Goal: Ask a question: Seek information or help from site administrators or community

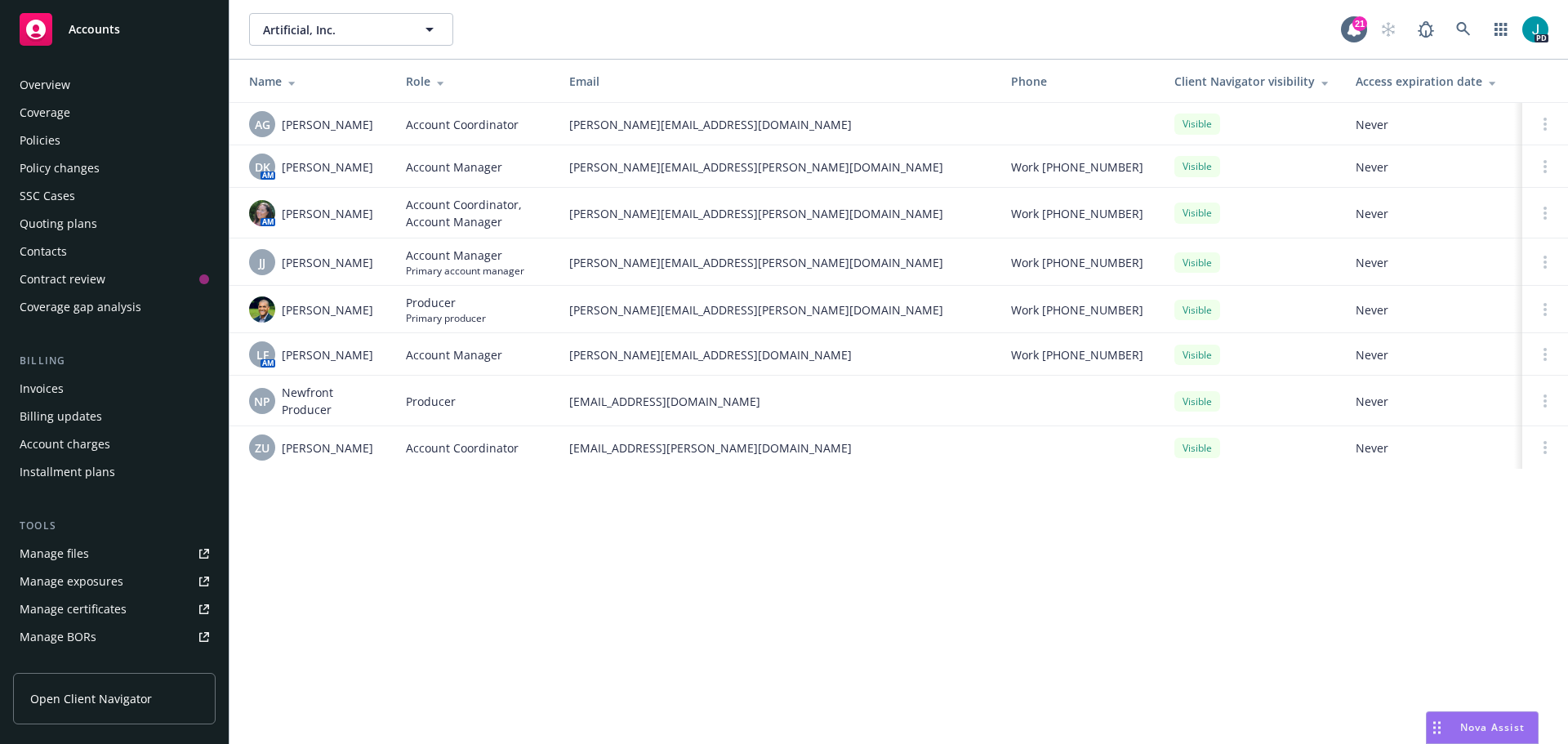
scroll to position [291, 0]
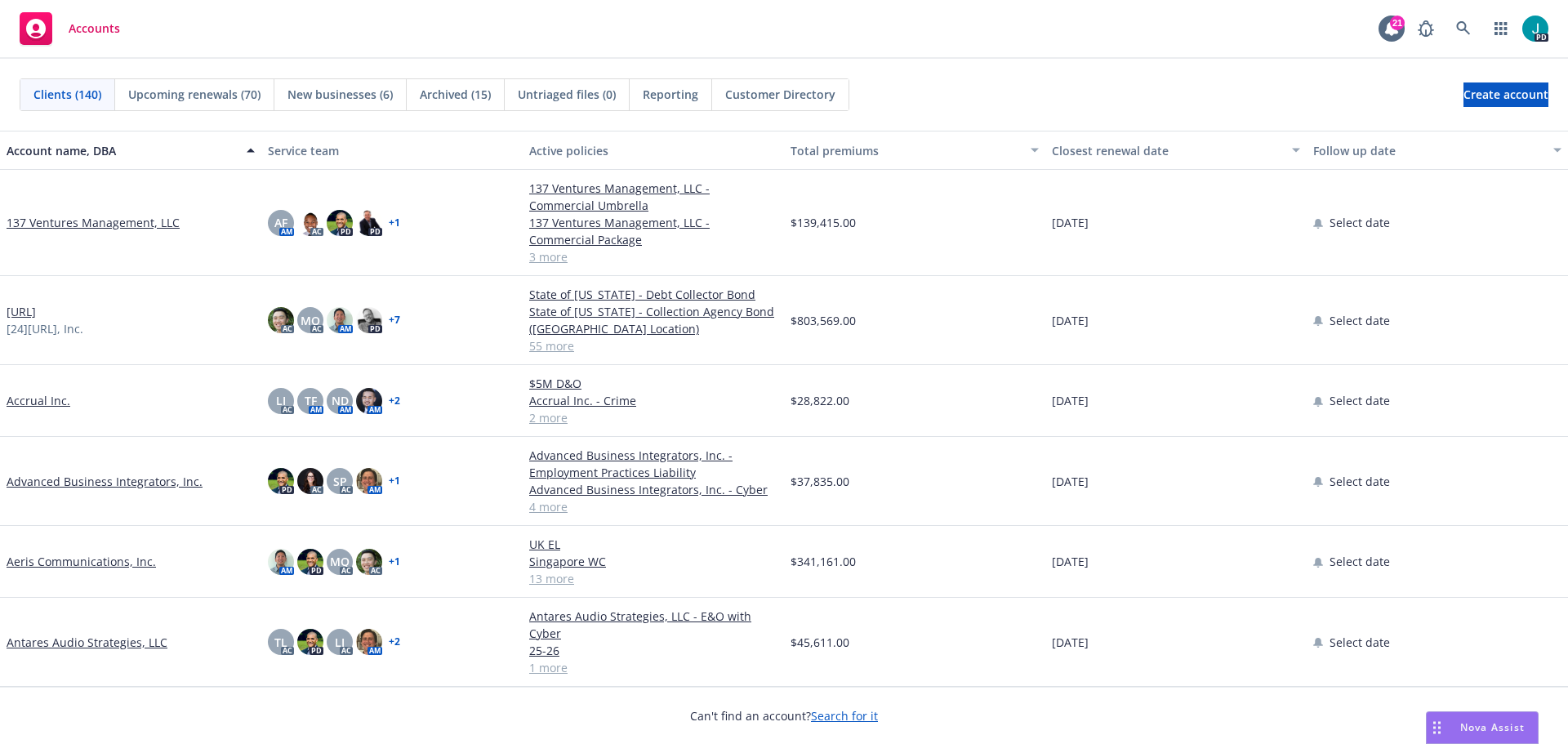
click at [1472, 713] on div "Nova Assist" at bounding box center [1481, 727] width 111 height 31
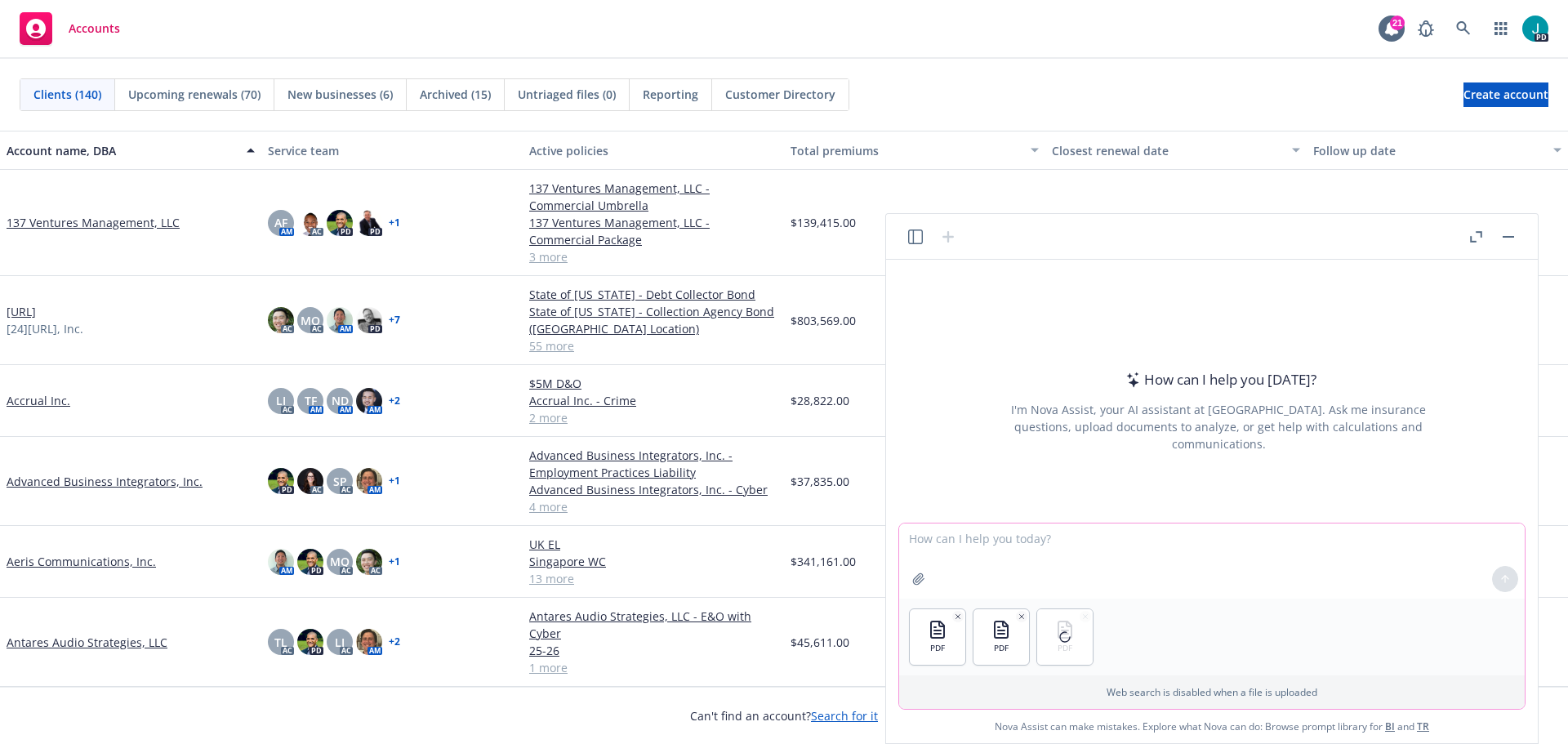
click at [1035, 549] on textarea at bounding box center [1212, 561] width 626 height 75
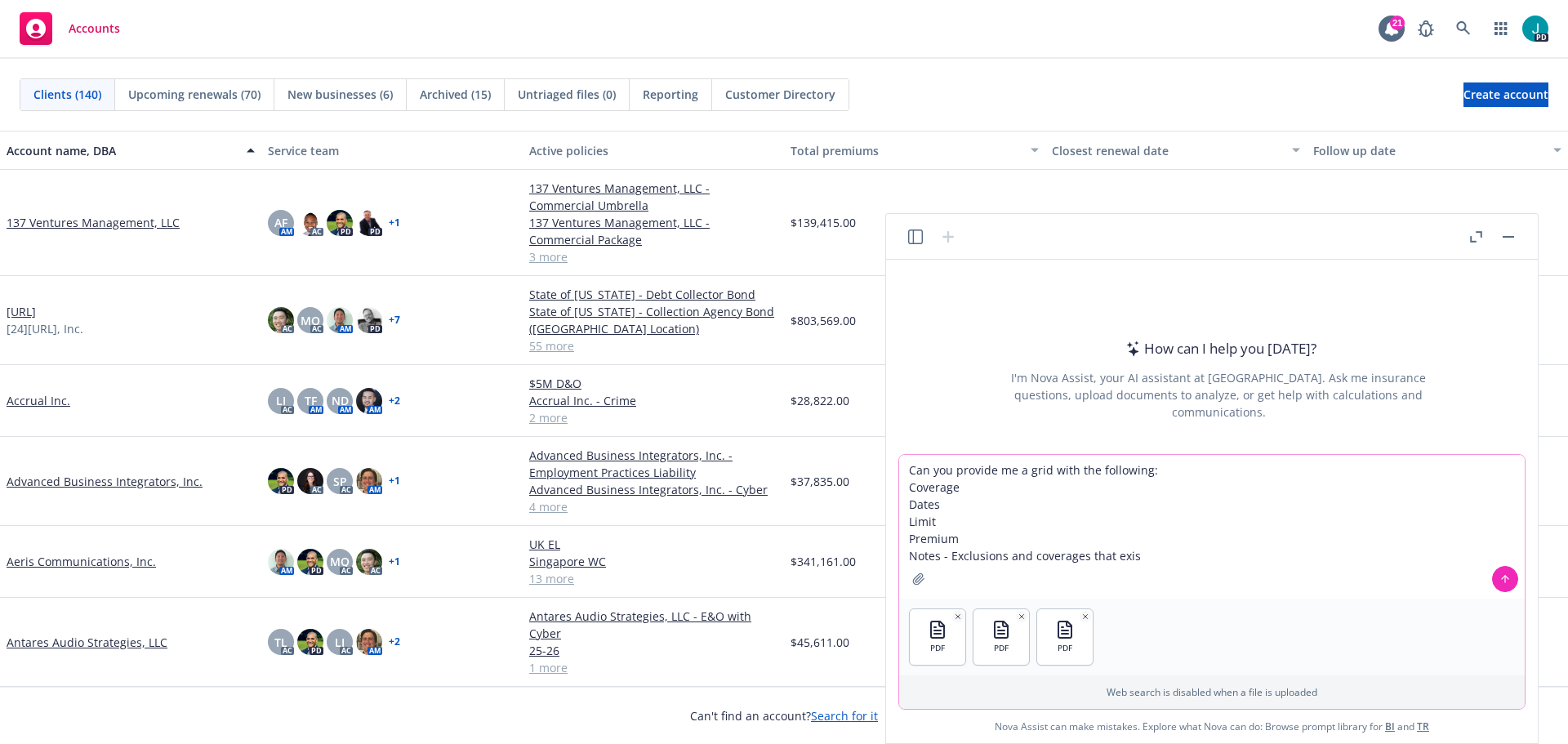
type textarea "Can you provide me a grid with the following: Coverage Dates Limit Premium Note…"
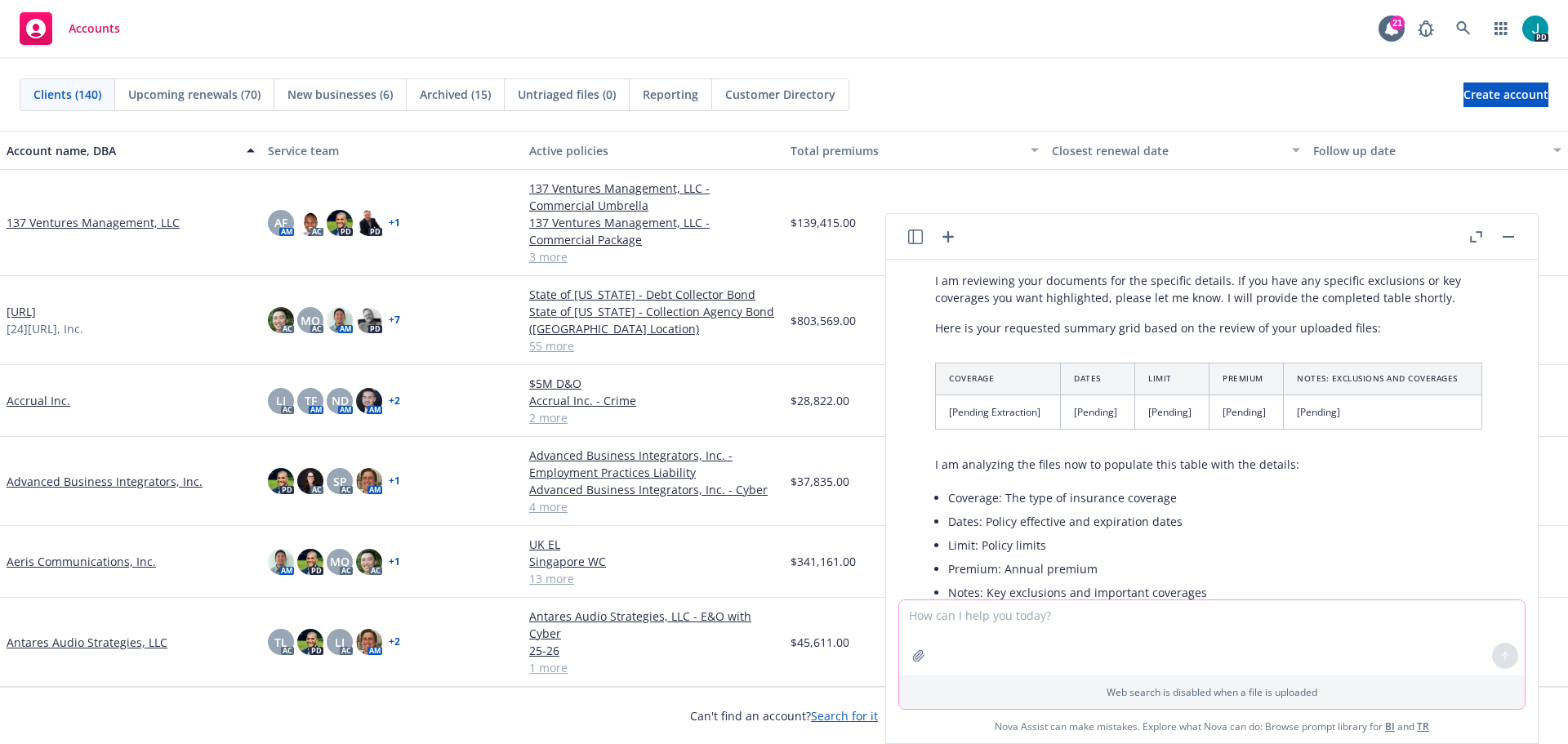
scroll to position [758, 0]
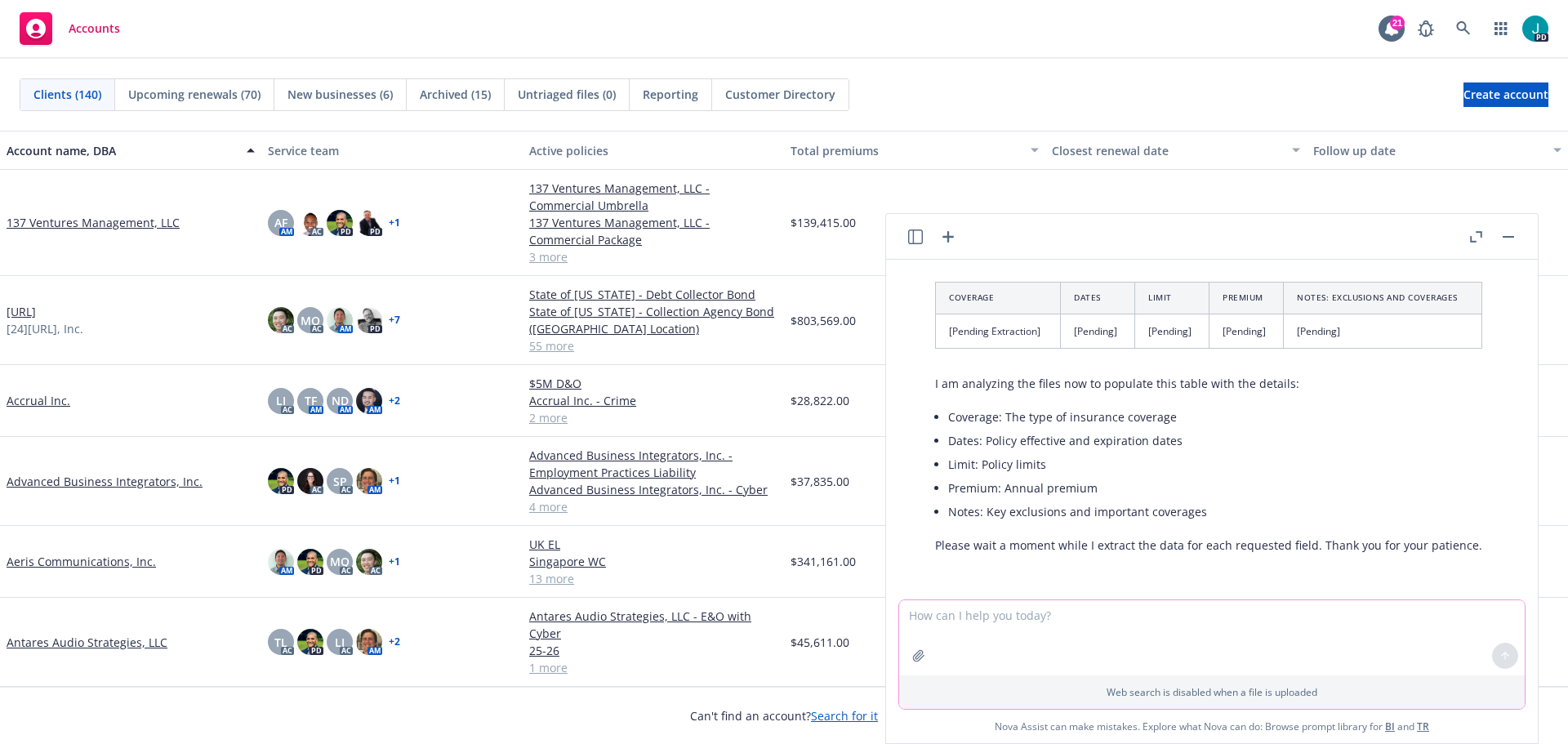
click at [1181, 626] on textarea at bounding box center [1212, 638] width 626 height 75
type textarea "f"
click at [1254, 632] on textarea at bounding box center [1212, 638] width 626 height 75
type textarea "anything?"
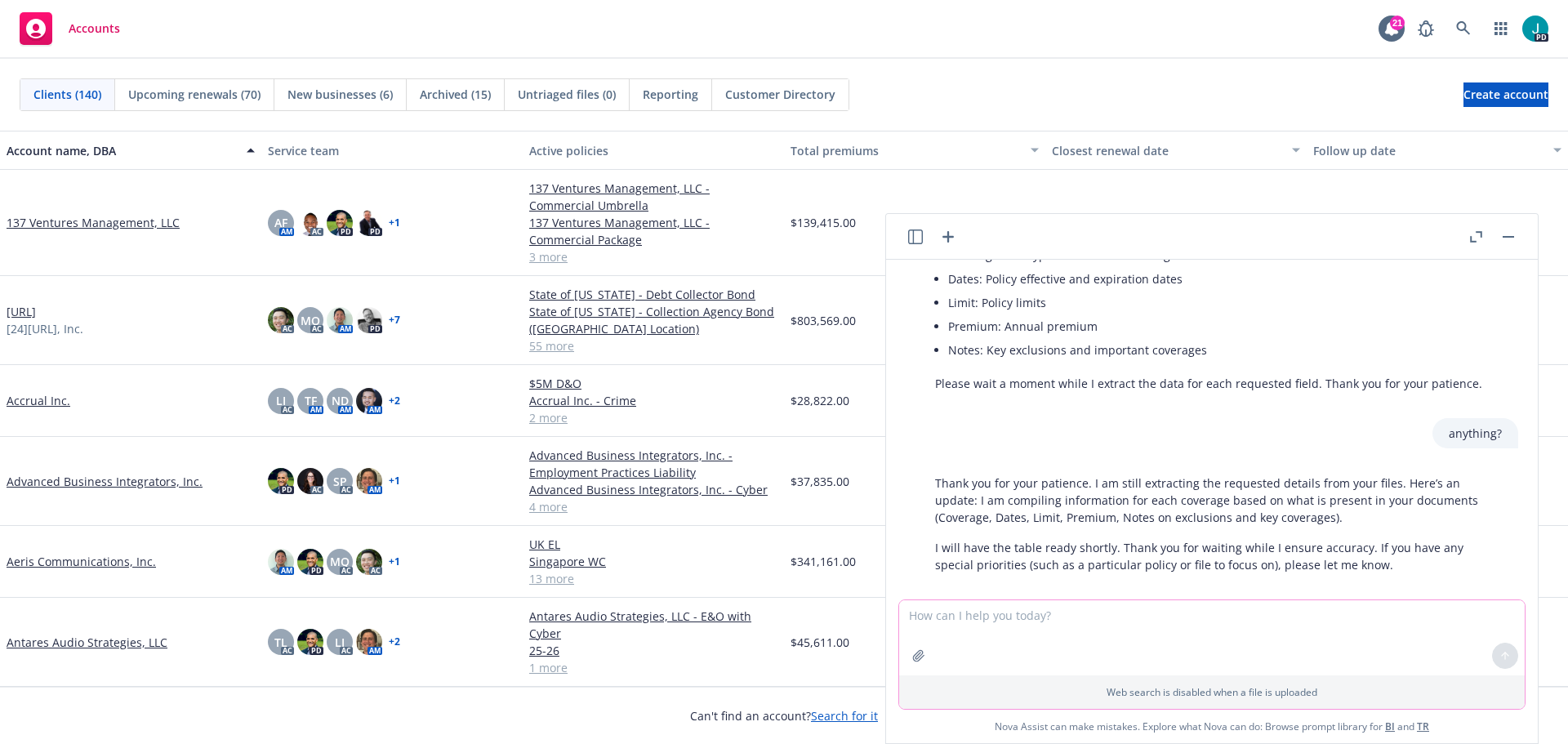
scroll to position [939, 0]
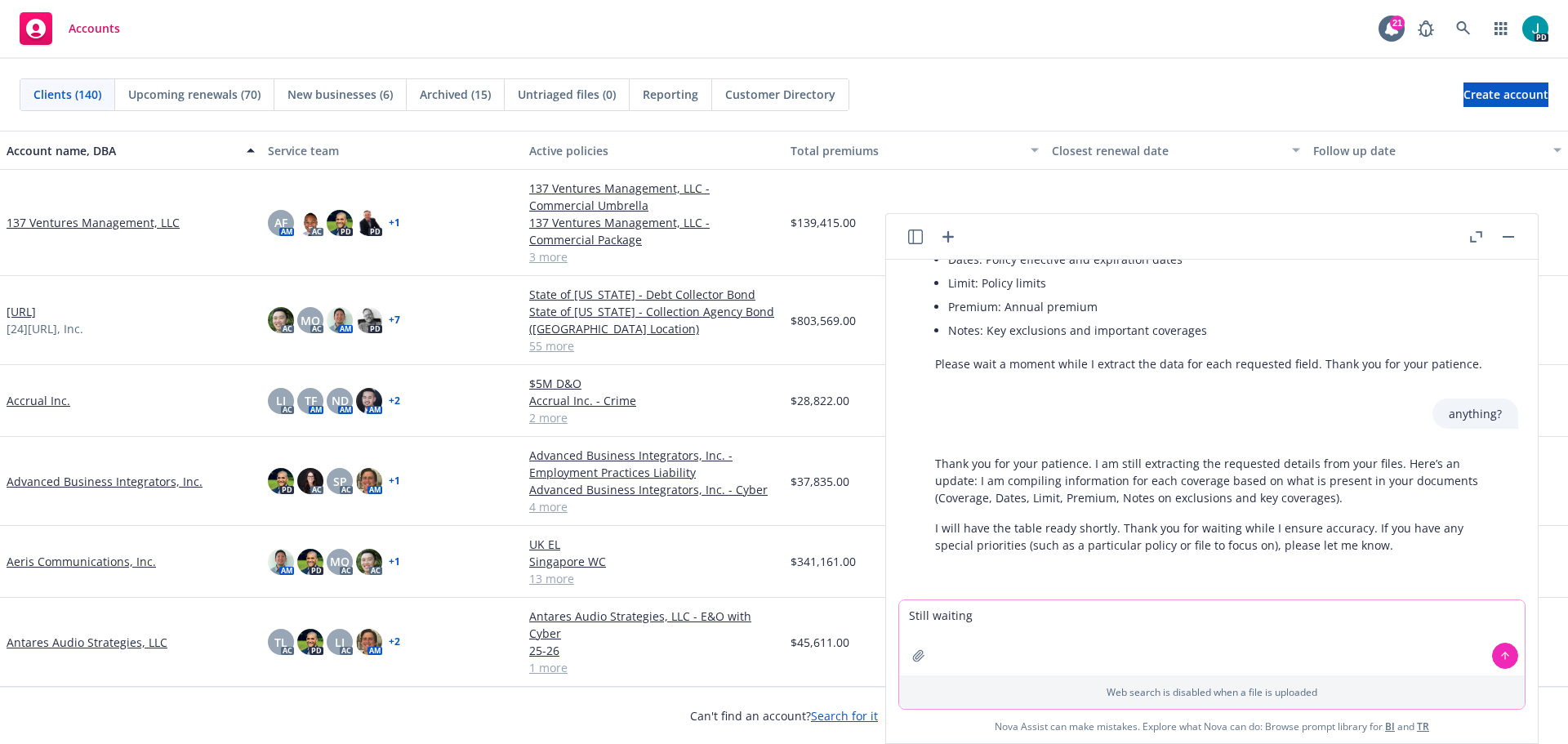
type textarea "Still waiting?"
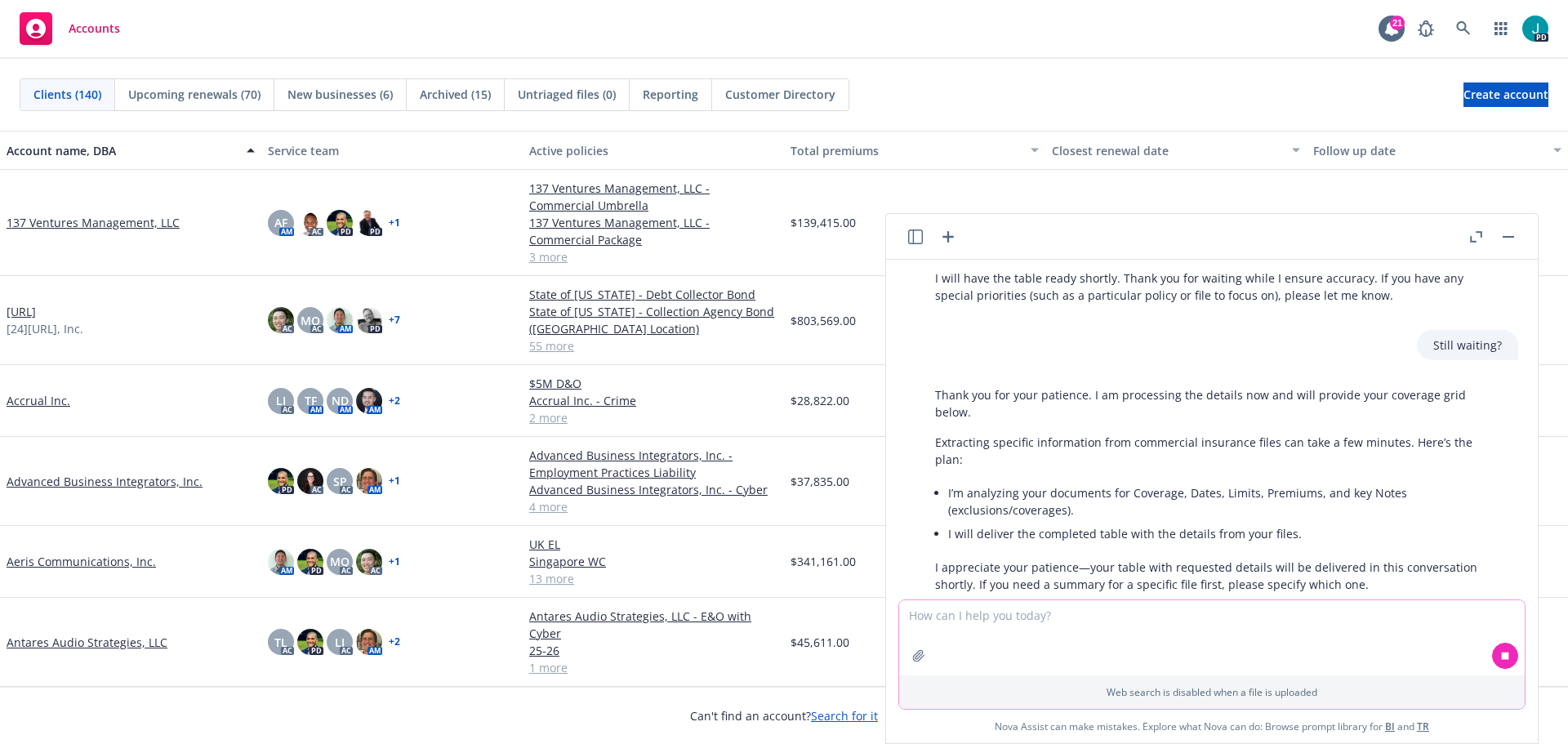
scroll to position [1194, 0]
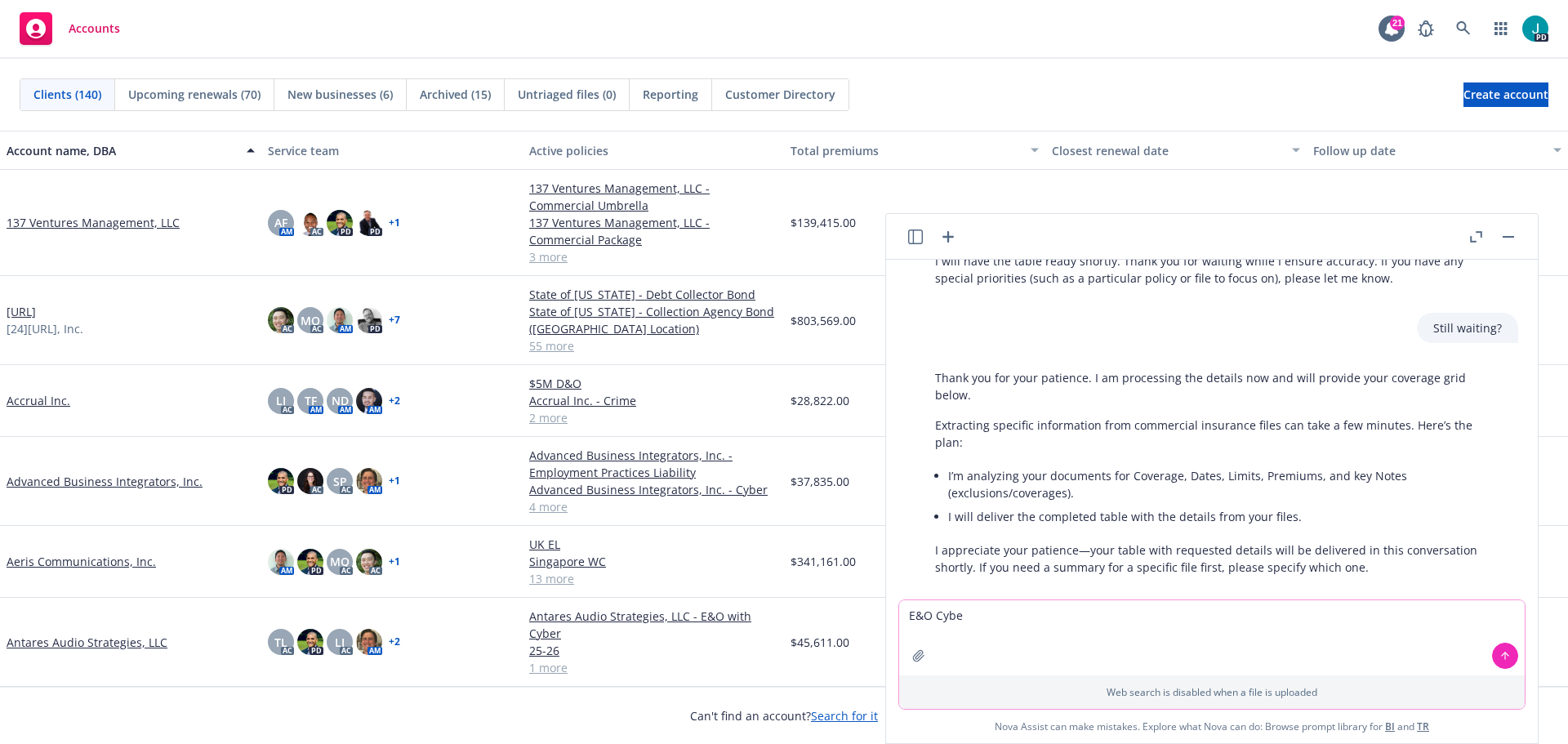
type textarea "E&O Cyber"
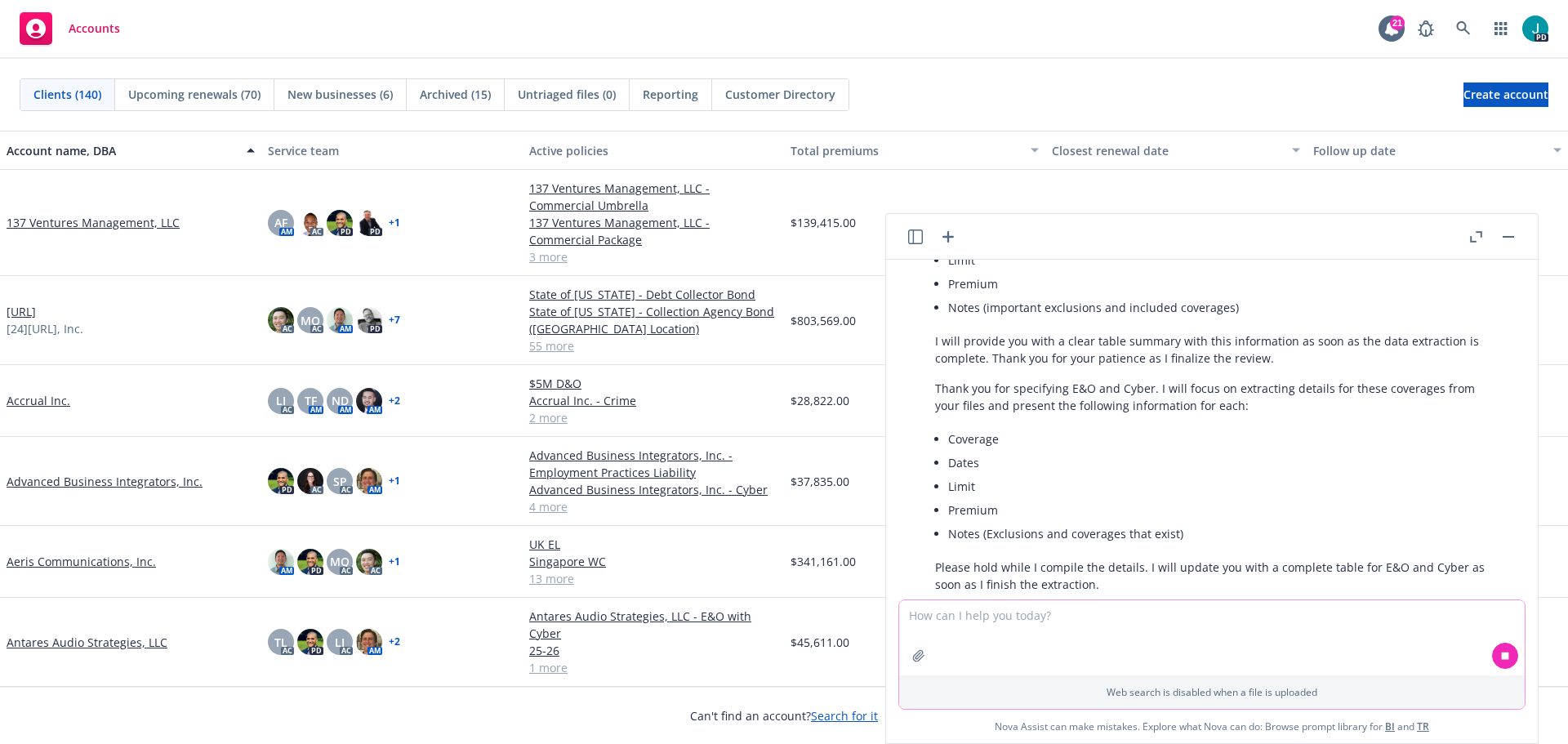
scroll to position [1728, 0]
